Goal: Information Seeking & Learning: Learn about a topic

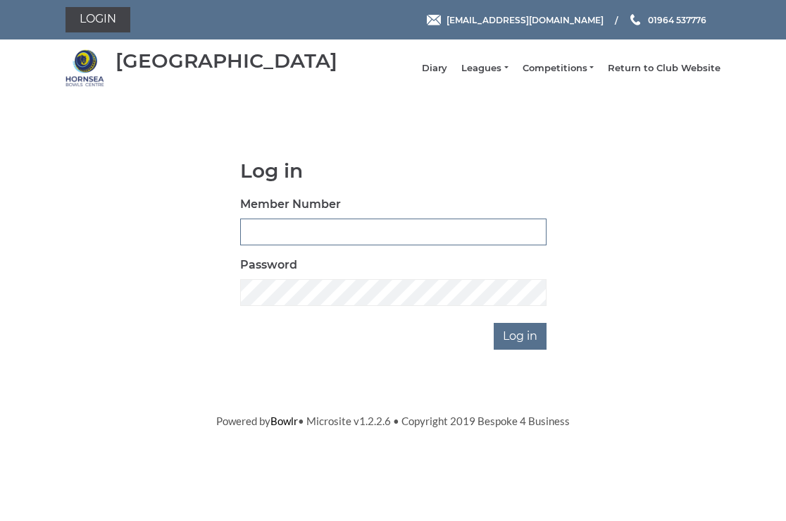
type input "0326"
click at [522, 347] on input "Log in" at bounding box center [520, 336] width 53 height 27
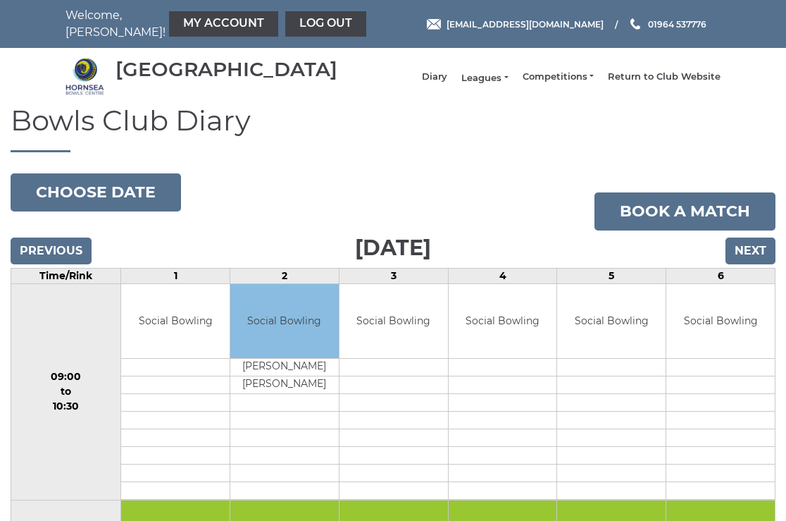
click at [492, 83] on link "Leagues" at bounding box center [484, 78] width 46 height 13
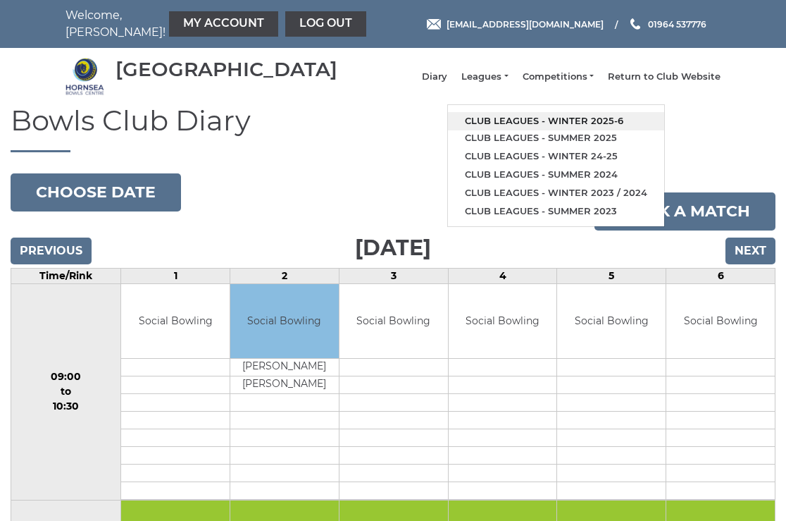
click at [519, 127] on link "Club leagues - Winter 2025-6" at bounding box center [556, 121] width 216 height 18
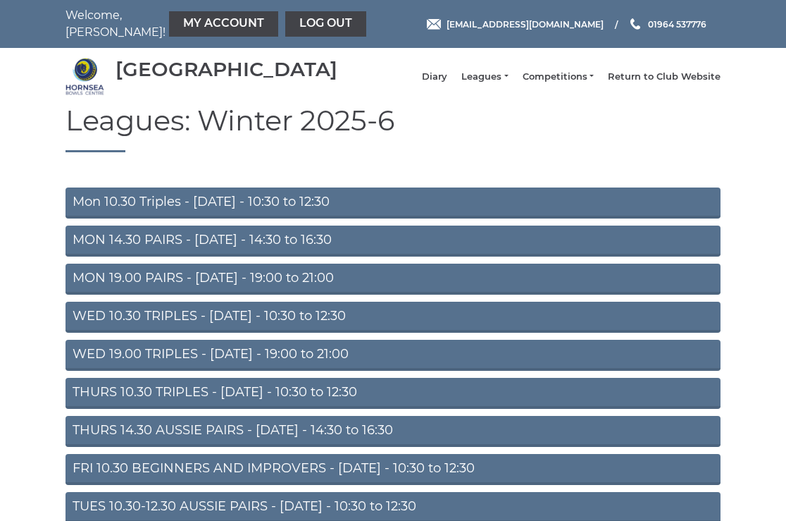
click at [185, 213] on link "Mon 10.30 Triples - [DATE] - 10:30 to 12:30" at bounding box center [393, 202] width 655 height 31
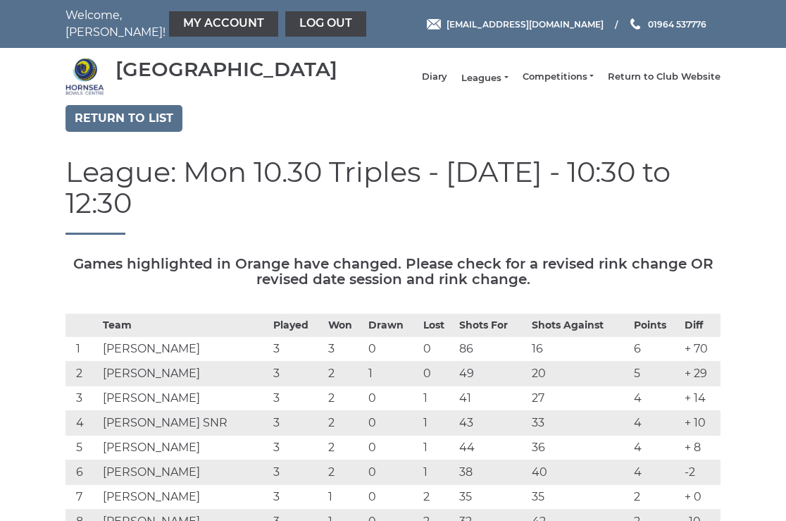
click at [492, 82] on link "Leagues" at bounding box center [484, 78] width 46 height 13
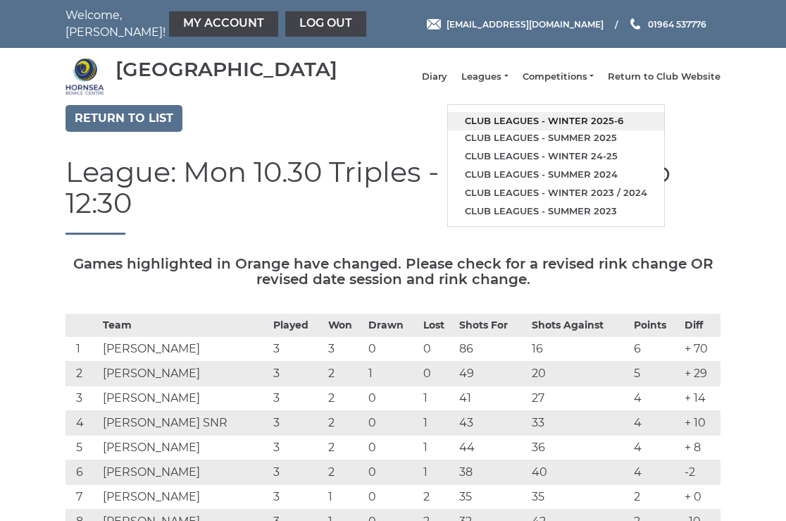
click at [522, 126] on link "Club leagues - Winter 2025-6" at bounding box center [556, 121] width 216 height 18
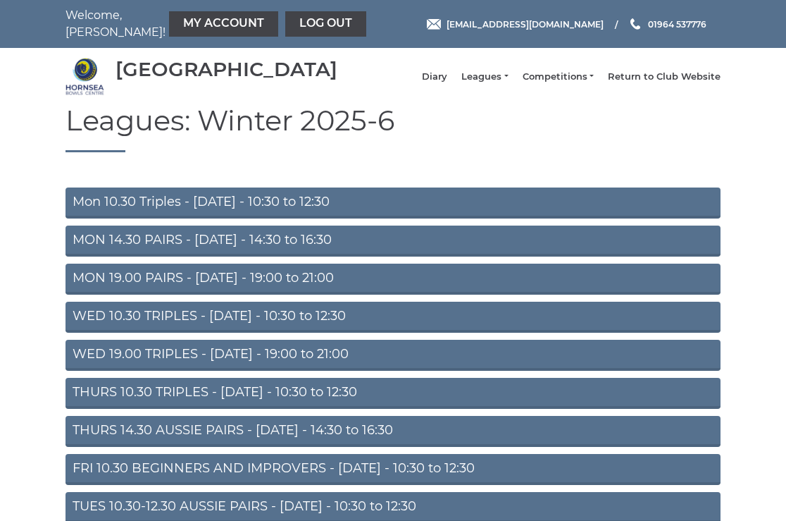
click at [216, 441] on link "THURS 14.30 AUSSIE PAIRS - [DATE] - 14:30 to 16:30" at bounding box center [393, 431] width 655 height 31
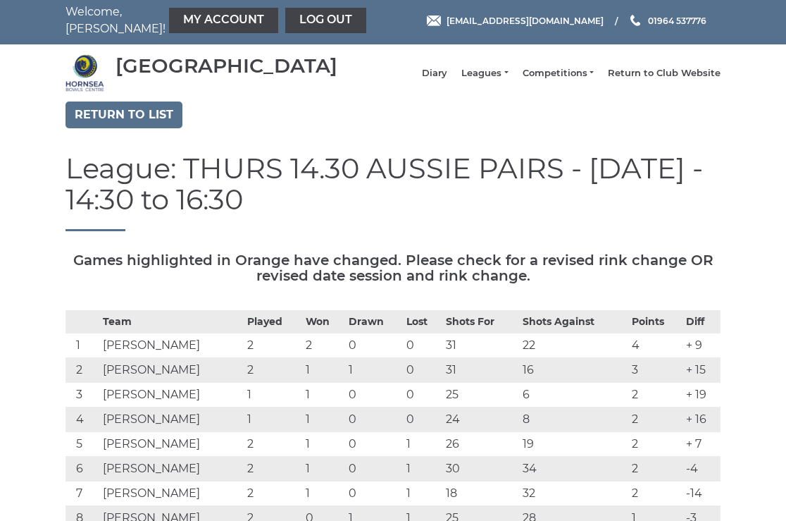
scroll to position [-1, 0]
